Goal: Information Seeking & Learning: Learn about a topic

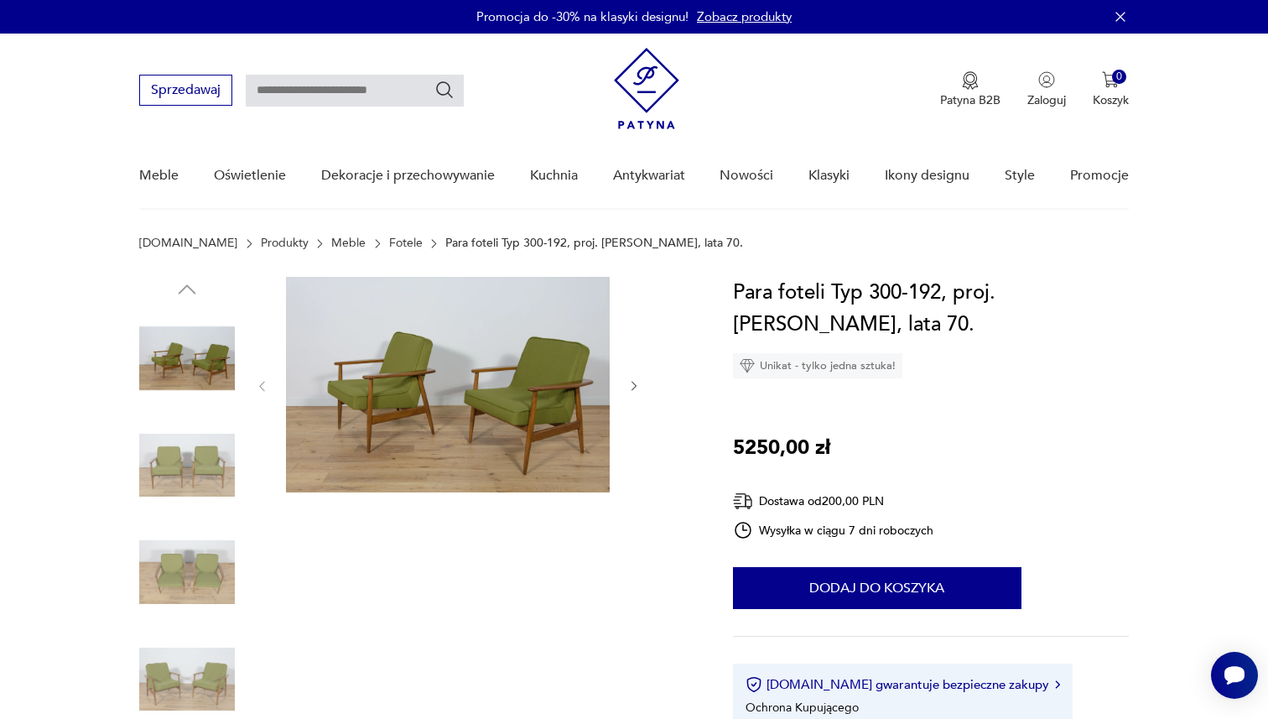
click at [645, 89] on img at bounding box center [646, 88] width 65 height 81
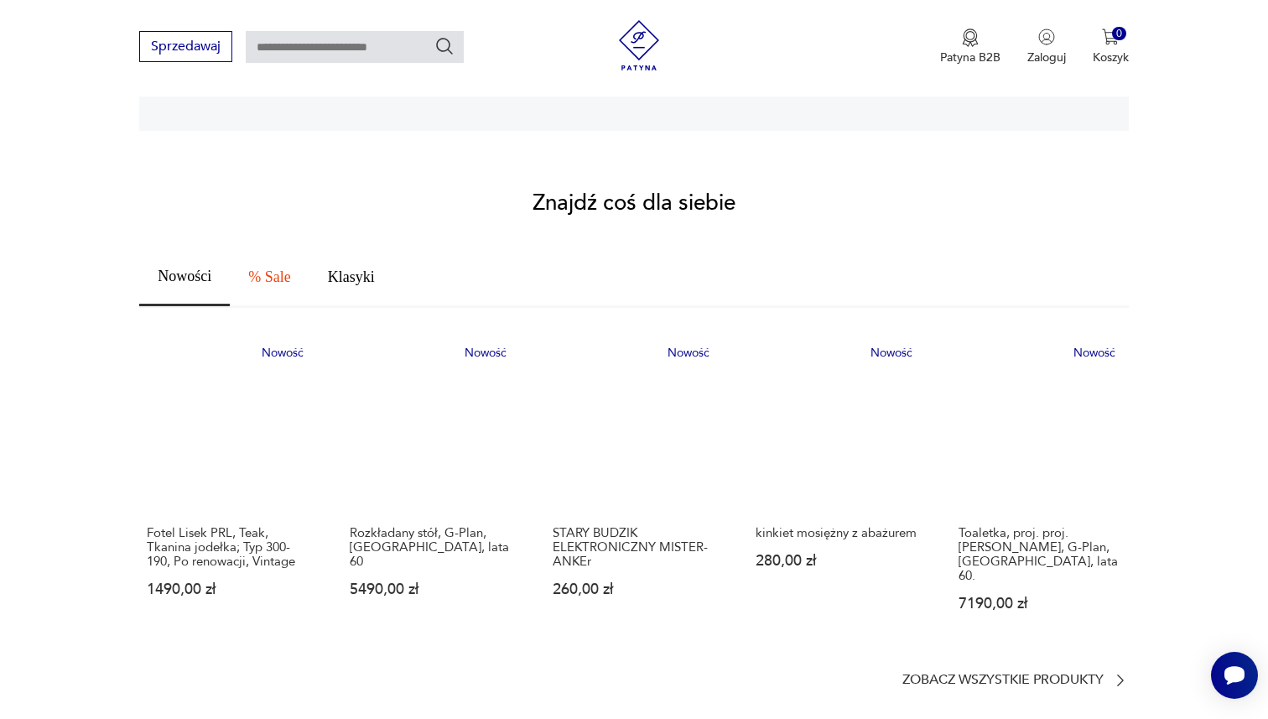
scroll to position [804, 0]
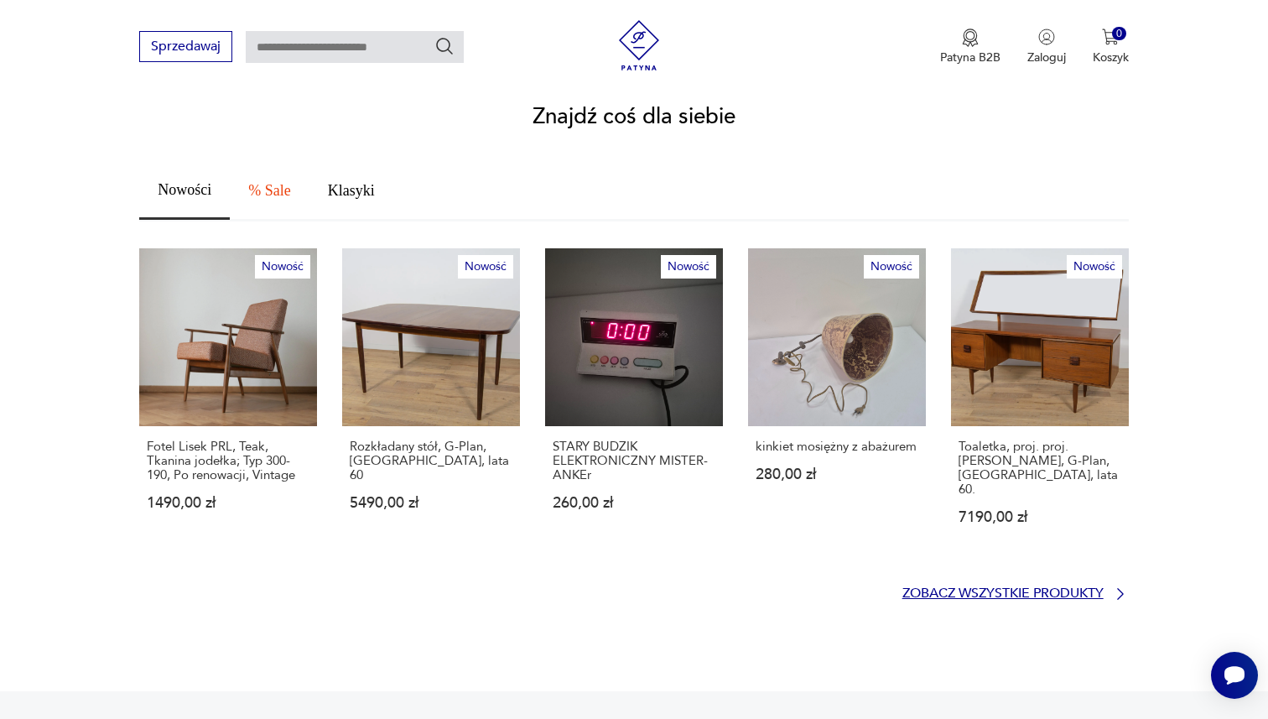
click at [946, 588] on p "Zobacz wszystkie produkty" at bounding box center [1003, 593] width 201 height 11
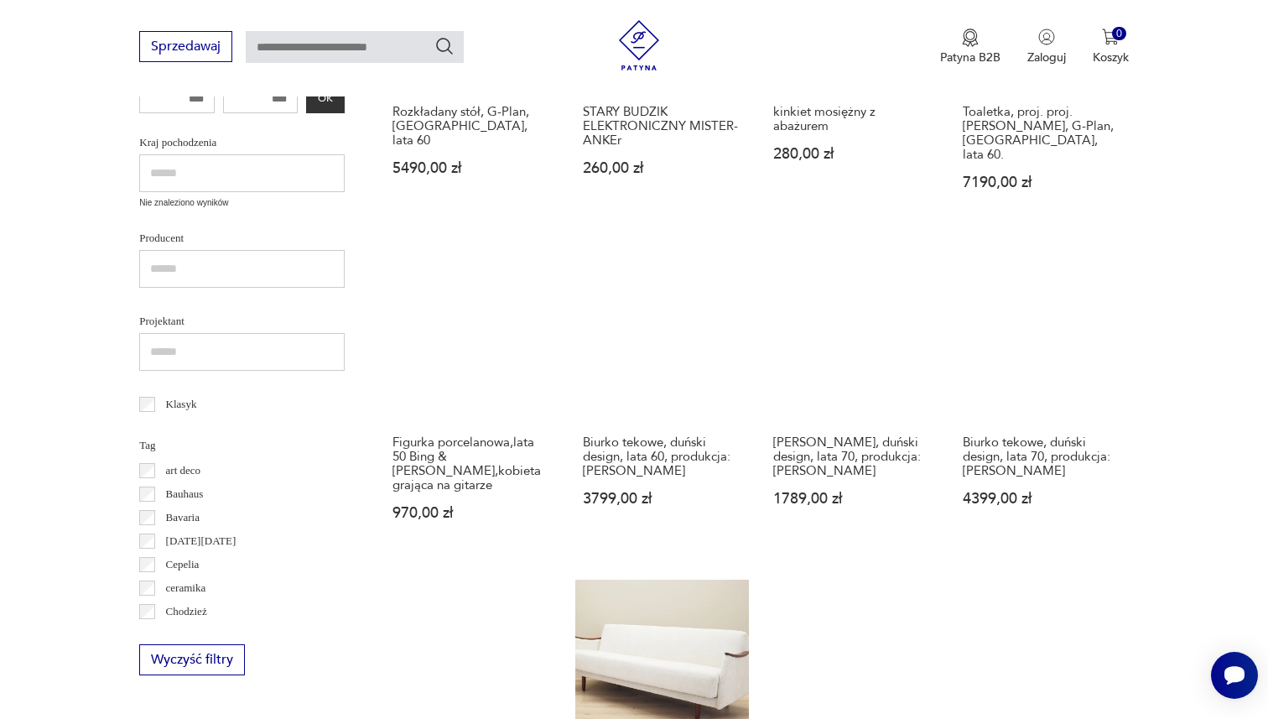
scroll to position [621, 0]
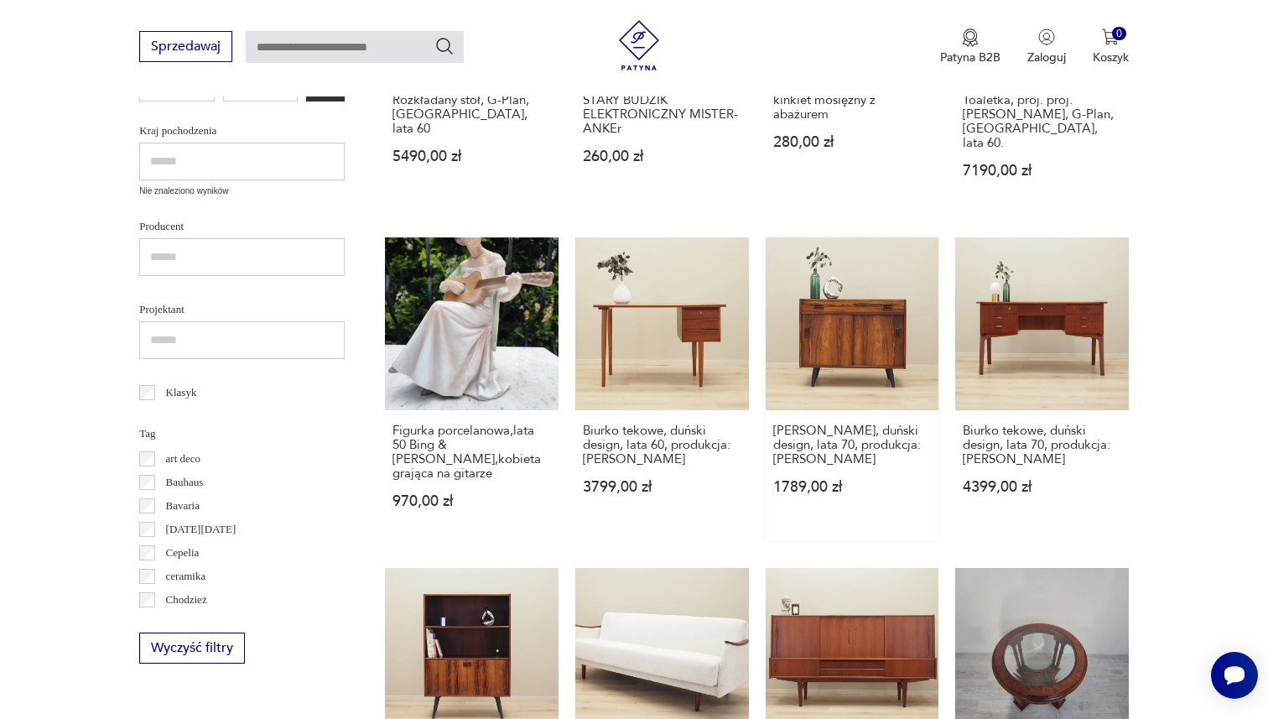
click at [807, 320] on link "[PERSON_NAME], duński design, lata 70, produkcja: [PERSON_NAME] 1789,00 zł" at bounding box center [853, 389] width 174 height 305
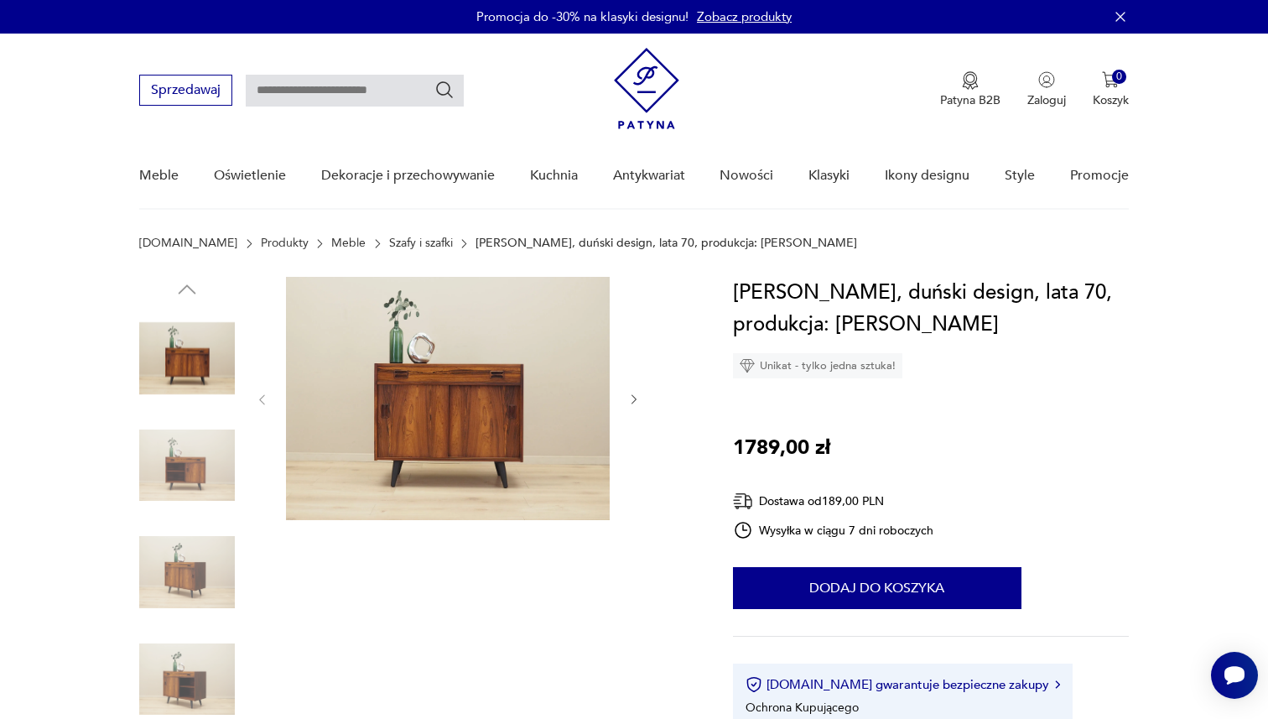
click at [201, 474] on img at bounding box center [187, 466] width 96 height 96
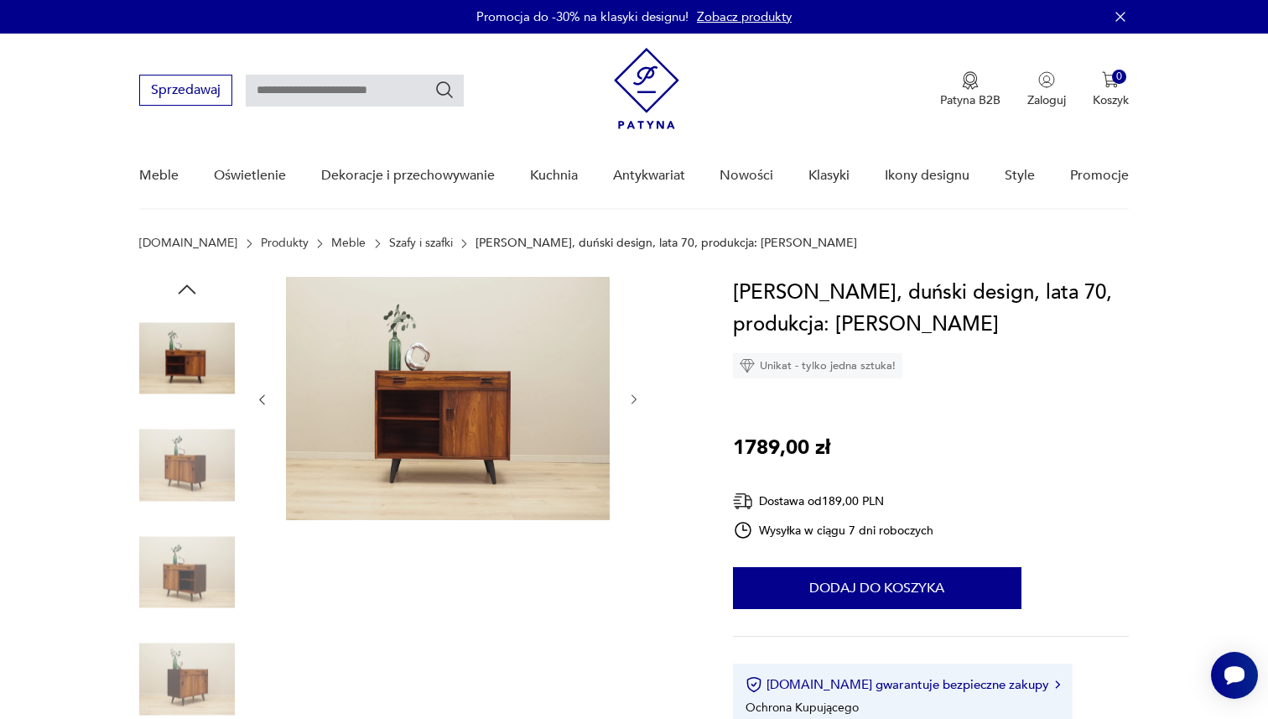
click at [192, 483] on img at bounding box center [187, 466] width 96 height 96
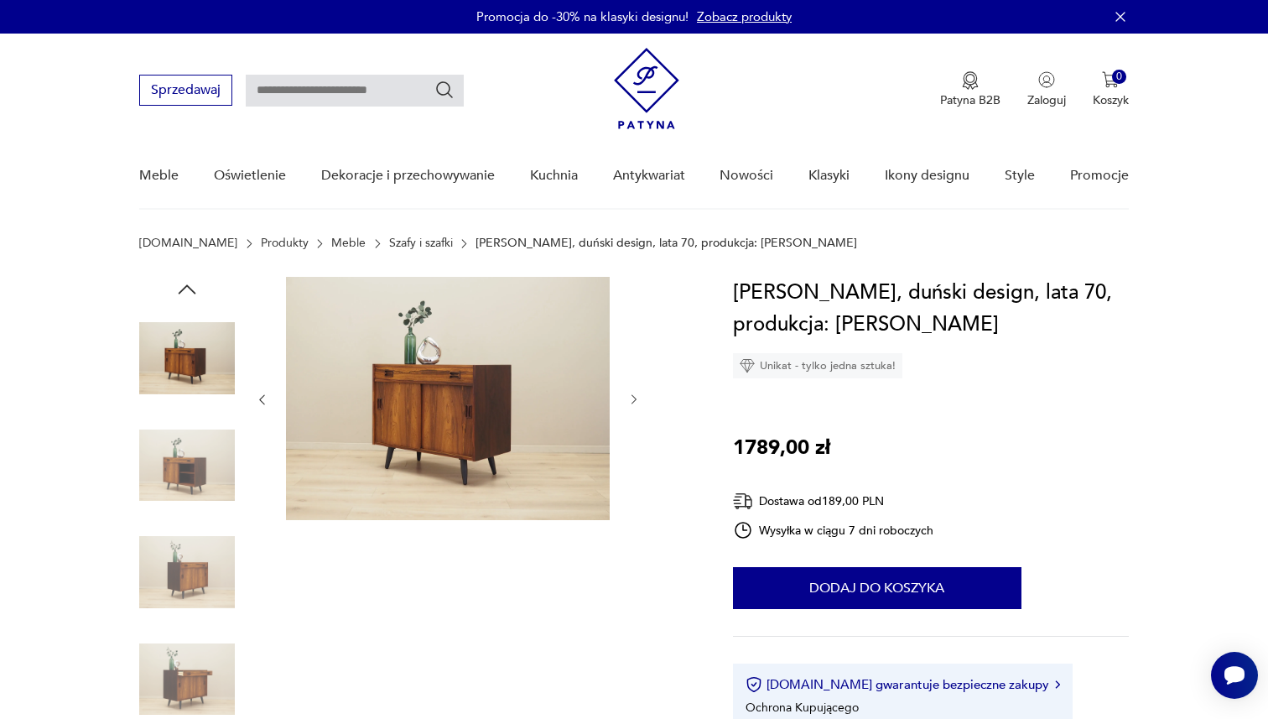
click at [191, 503] on img at bounding box center [187, 466] width 96 height 96
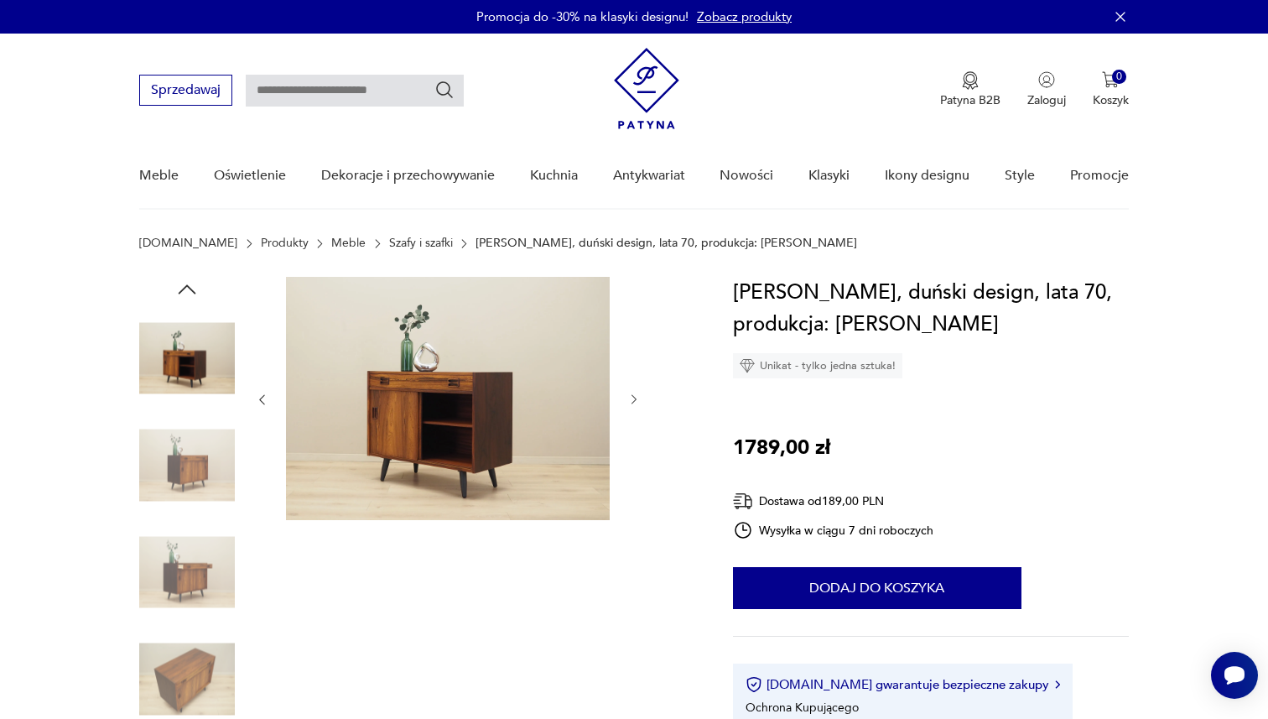
click at [191, 520] on div at bounding box center [187, 519] width 96 height 419
click at [190, 488] on img at bounding box center [187, 466] width 96 height 96
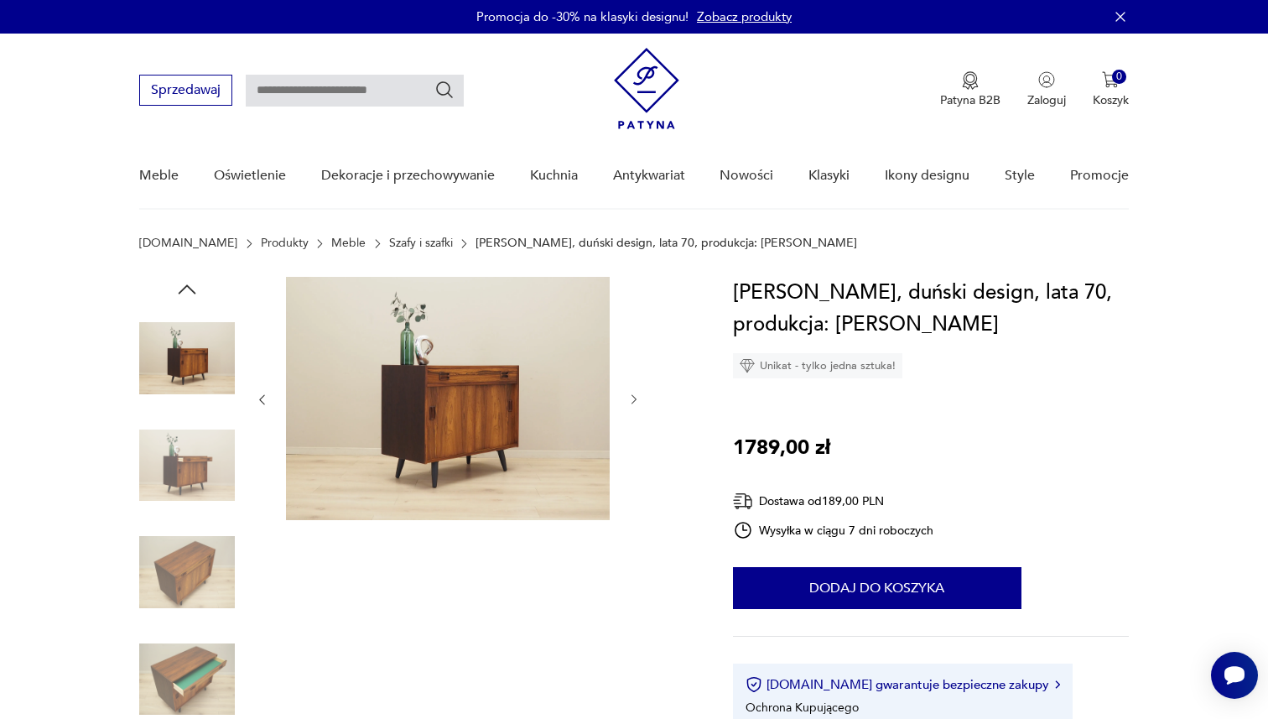
click at [190, 512] on img at bounding box center [187, 466] width 96 height 96
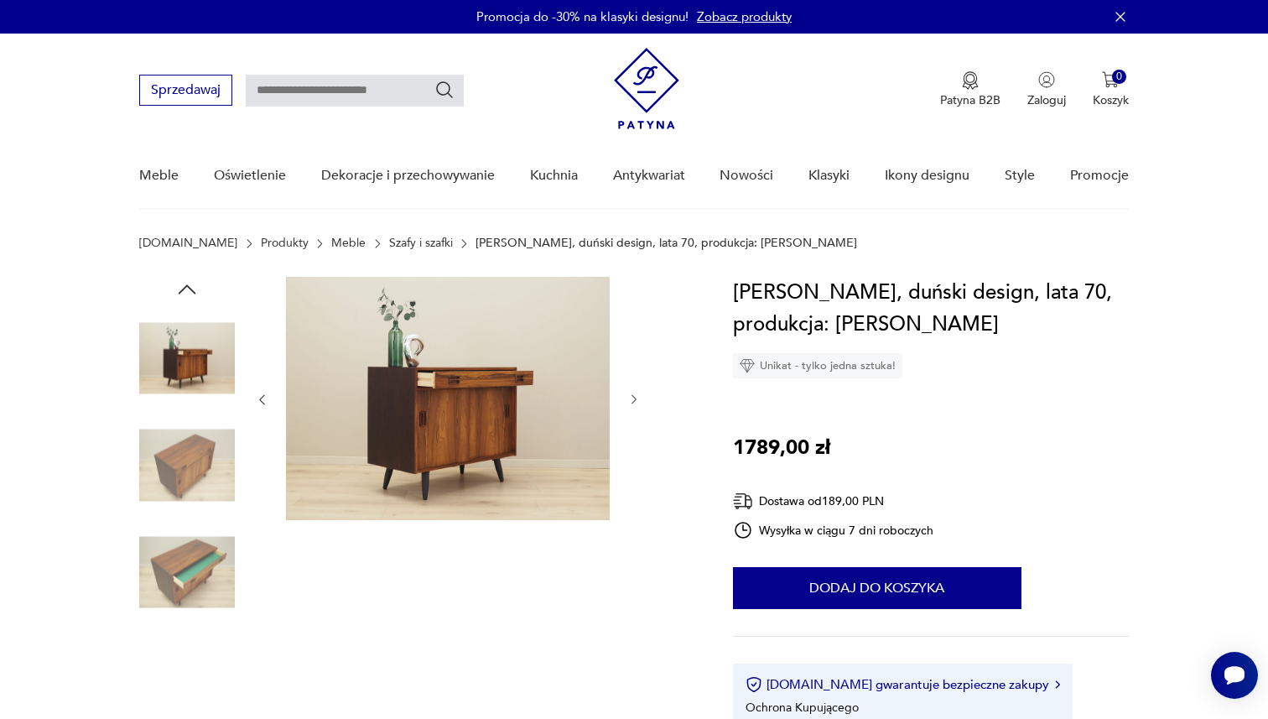
click at [190, 527] on img at bounding box center [187, 572] width 96 height 96
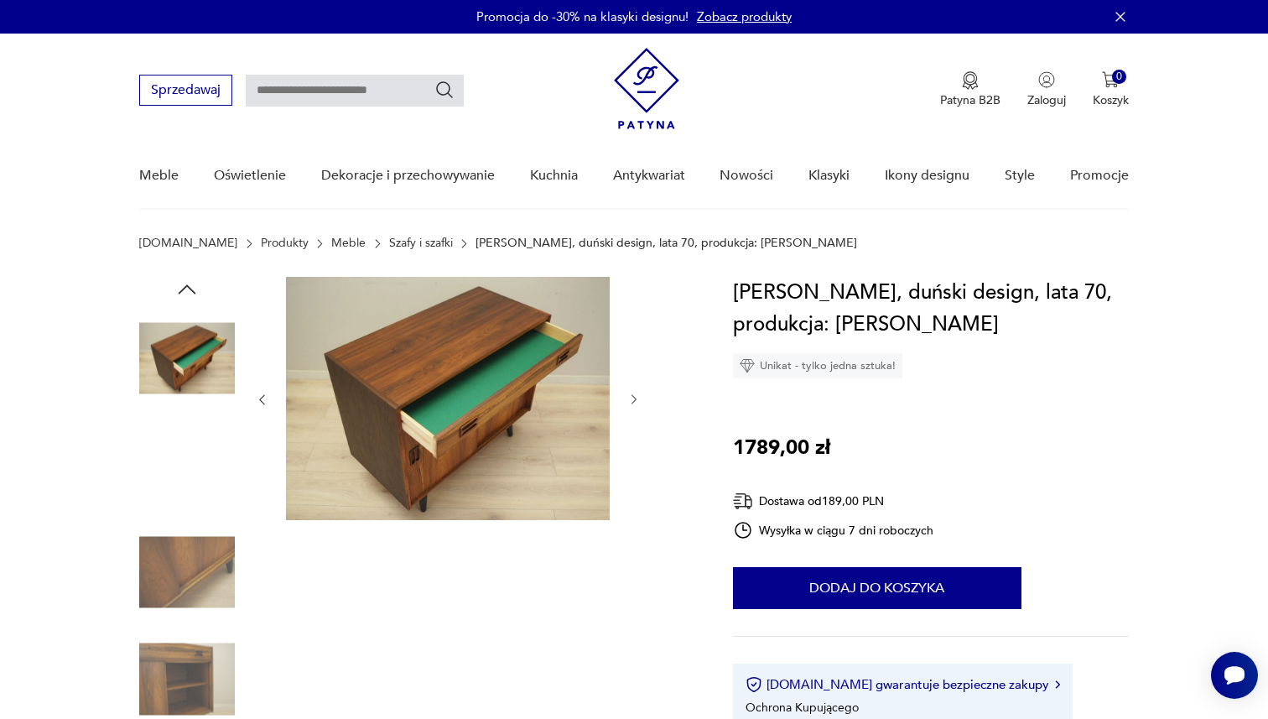
click at [184, 487] on img at bounding box center [187, 466] width 96 height 96
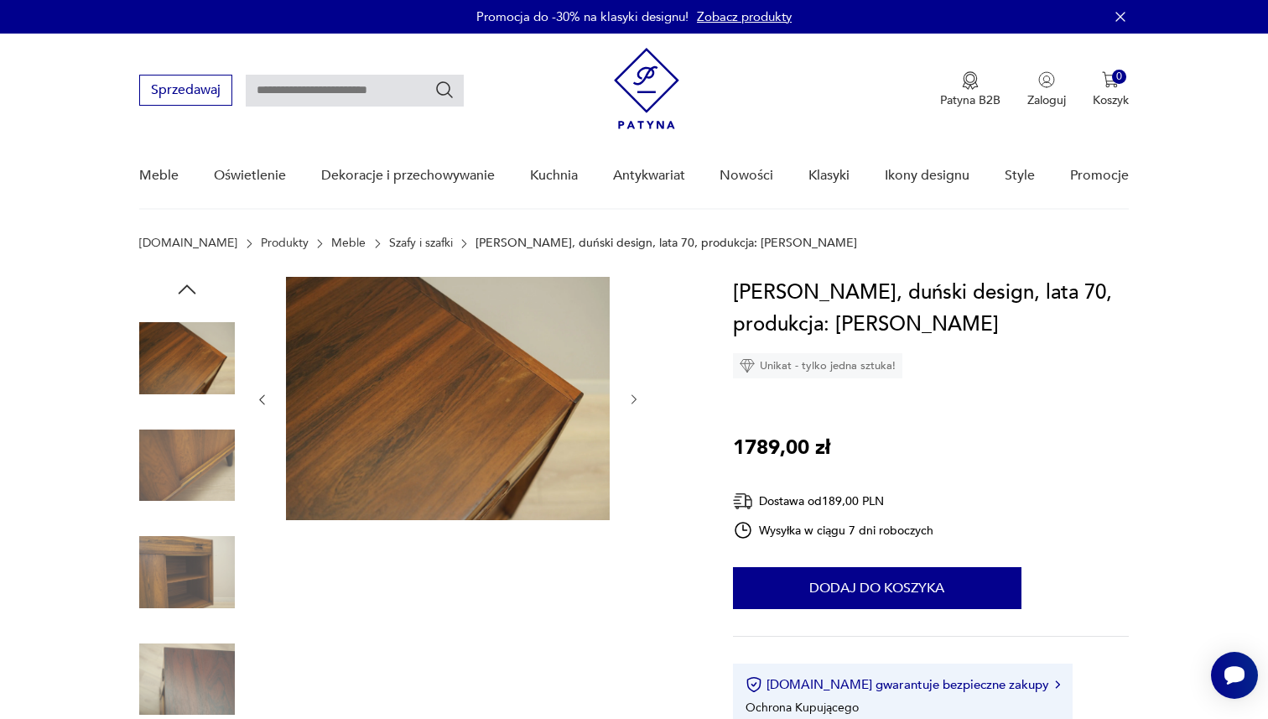
click at [184, 496] on img at bounding box center [187, 466] width 96 height 96
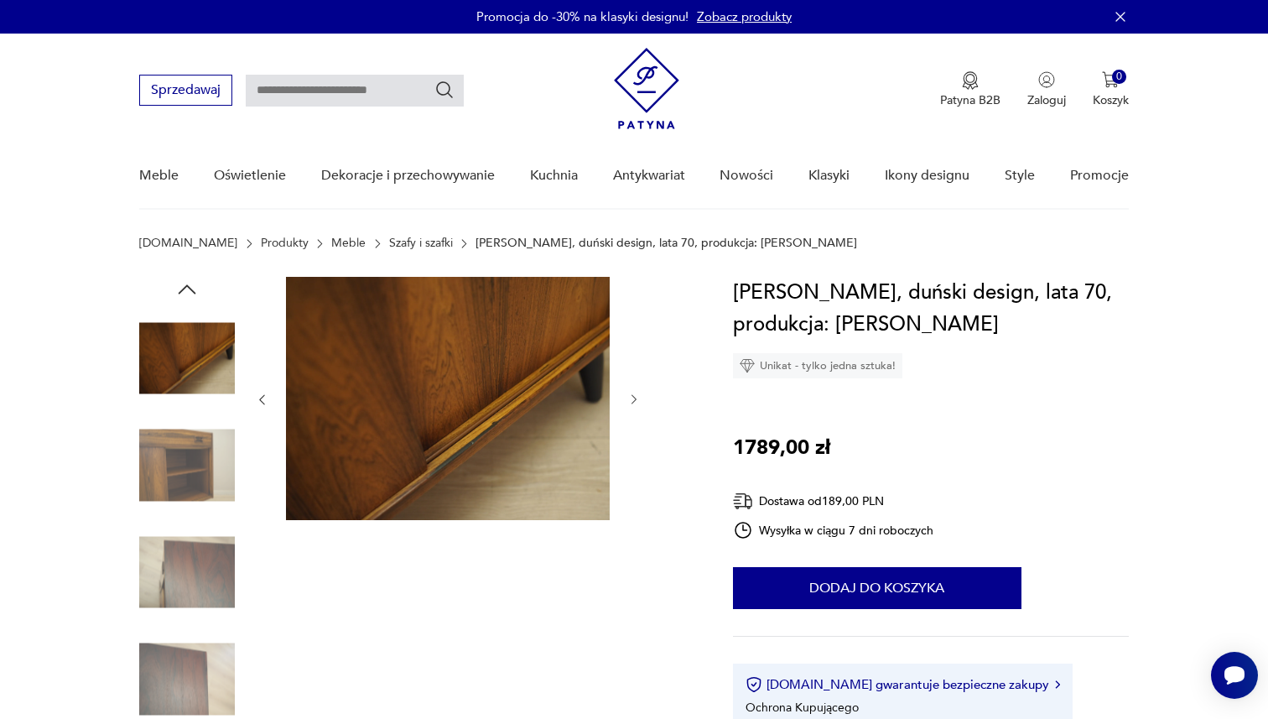
click at [183, 457] on img at bounding box center [187, 466] width 96 height 96
